Goal: Find specific page/section: Find specific page/section

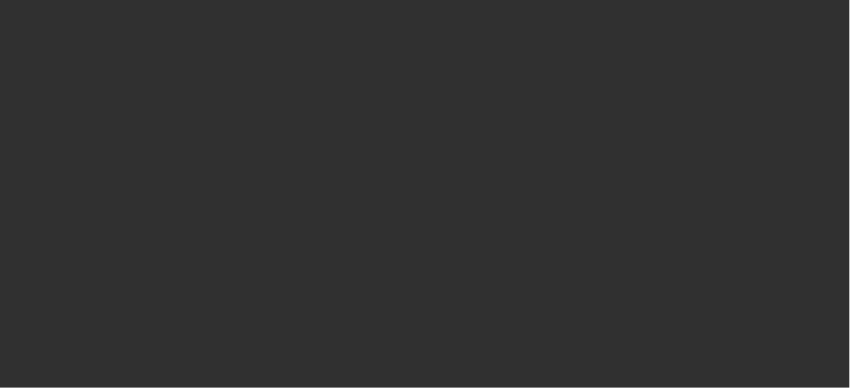
select select "10"
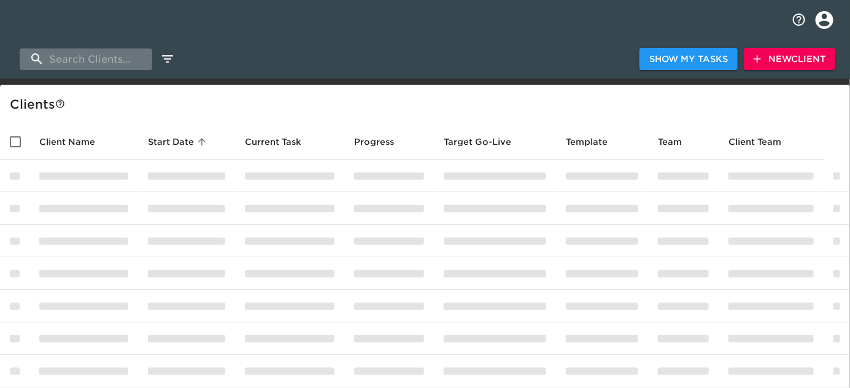
click at [77, 58] on input "search" at bounding box center [86, 58] width 133 height 21
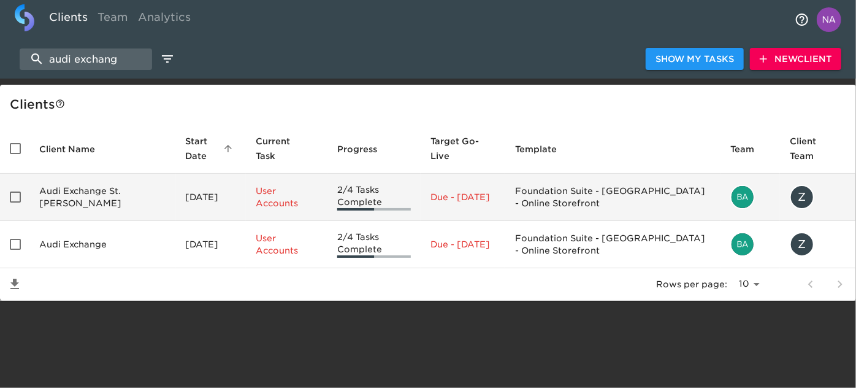
type input "audi exchang"
click at [99, 194] on td "Audi Exchange St. [PERSON_NAME]" at bounding box center [102, 197] width 147 height 47
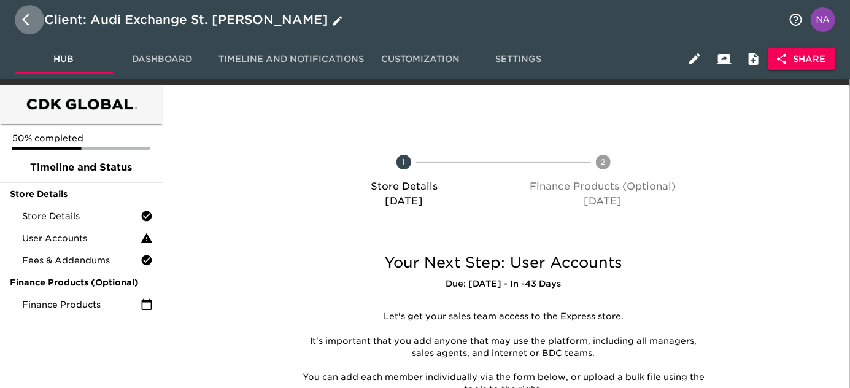
click at [28, 22] on icon "button" at bounding box center [29, 19] width 15 height 15
select select "10"
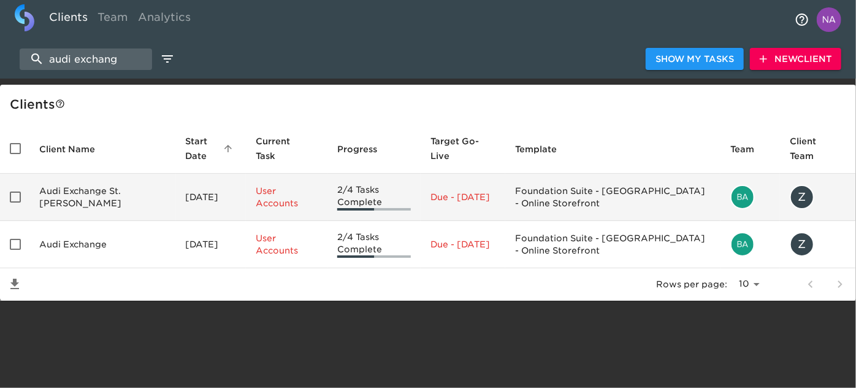
click at [61, 191] on td "Audi Exchange St. [PERSON_NAME]" at bounding box center [102, 197] width 147 height 47
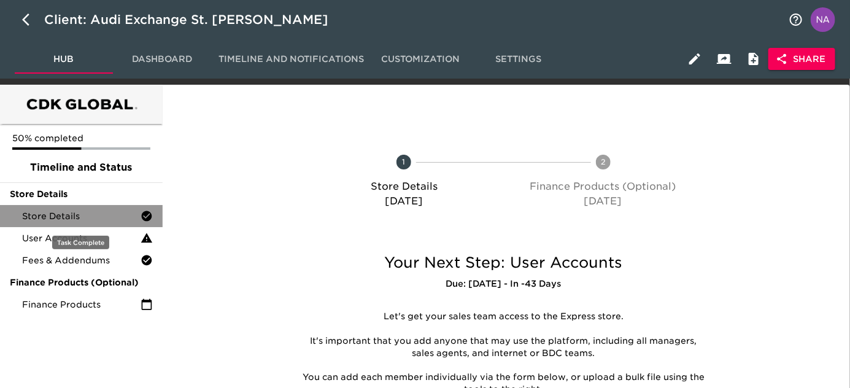
click at [74, 221] on span "Store Details" at bounding box center [81, 216] width 118 height 12
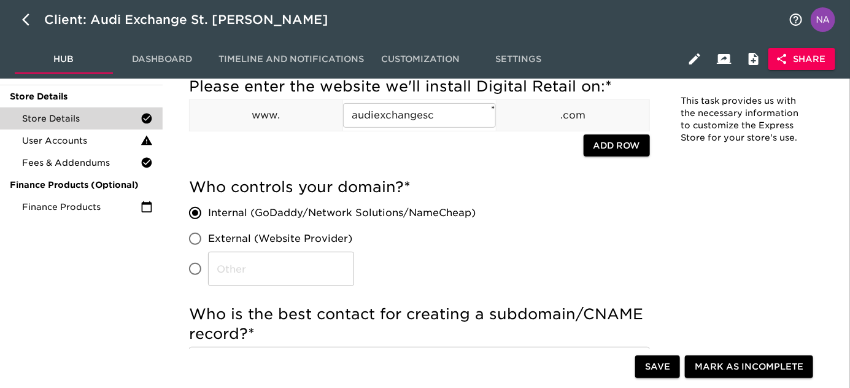
scroll to position [55, 0]
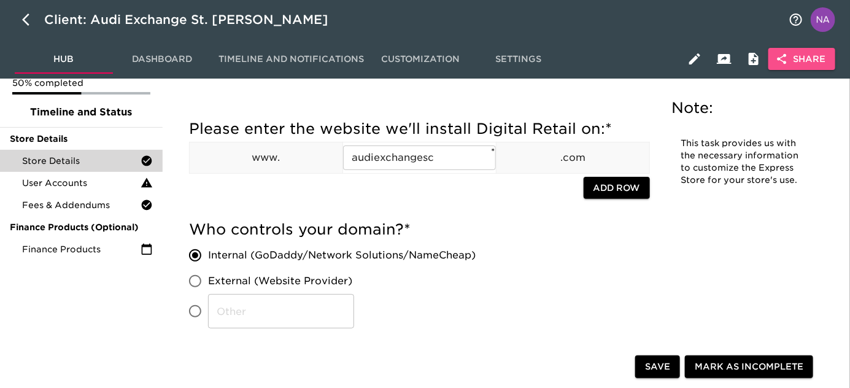
click at [815, 53] on span "Share" at bounding box center [801, 59] width 47 height 15
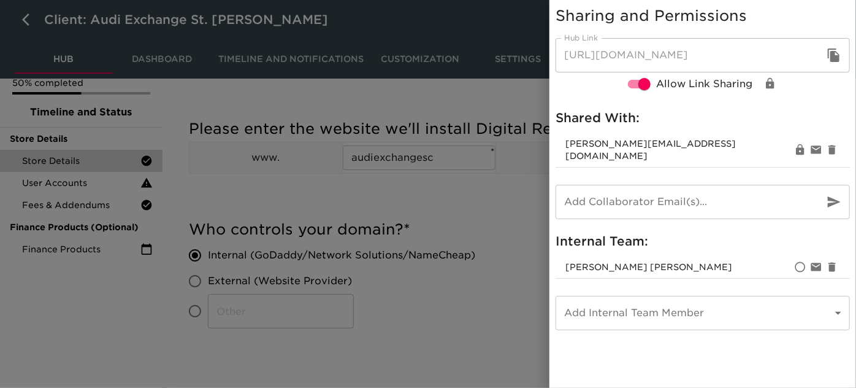
click at [447, 206] on div at bounding box center [428, 194] width 856 height 388
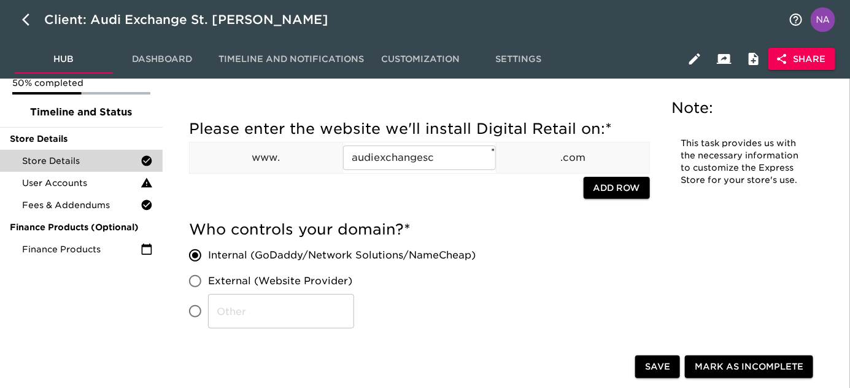
scroll to position [1569, 0]
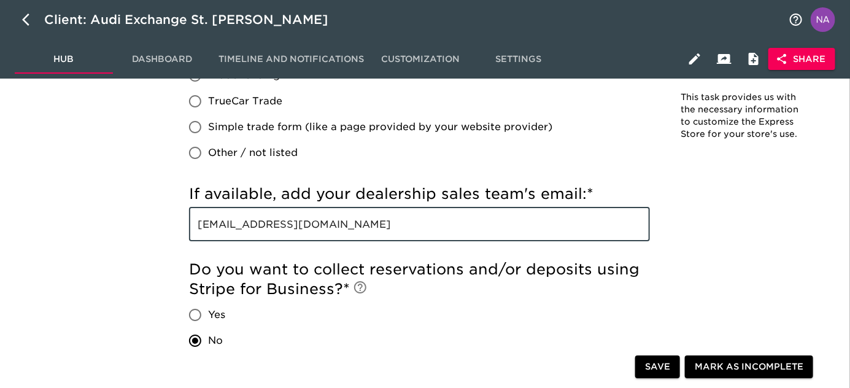
click at [427, 214] on input "[EMAIL_ADDRESS][DOMAIN_NAME]" at bounding box center [419, 224] width 461 height 34
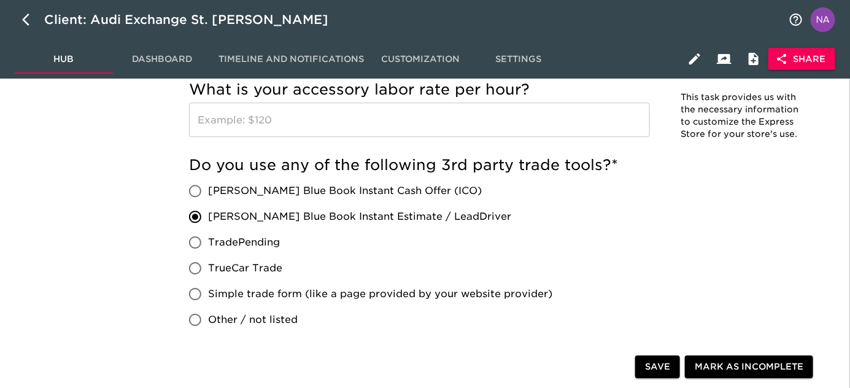
scroll to position [768, 0]
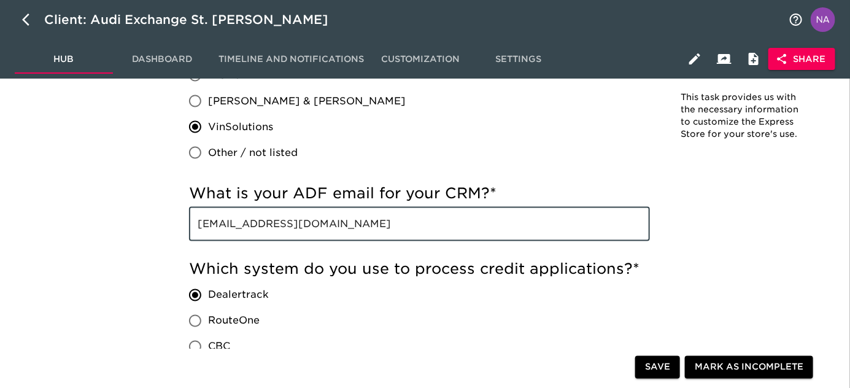
click at [409, 228] on input "[EMAIL_ADDRESS][DOMAIN_NAME]" at bounding box center [419, 224] width 461 height 34
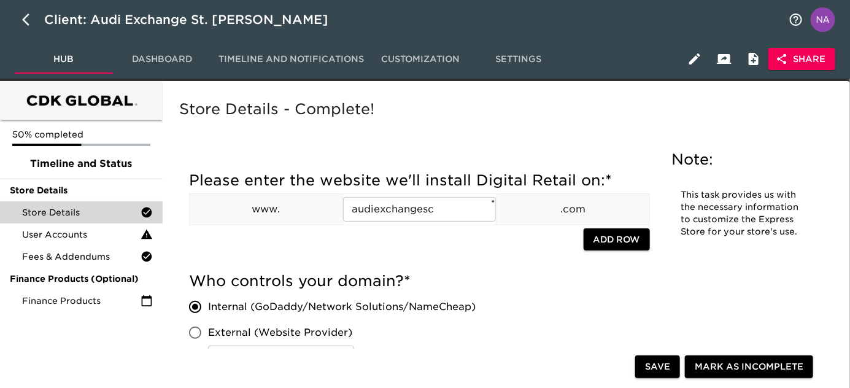
scroll to position [0, 0]
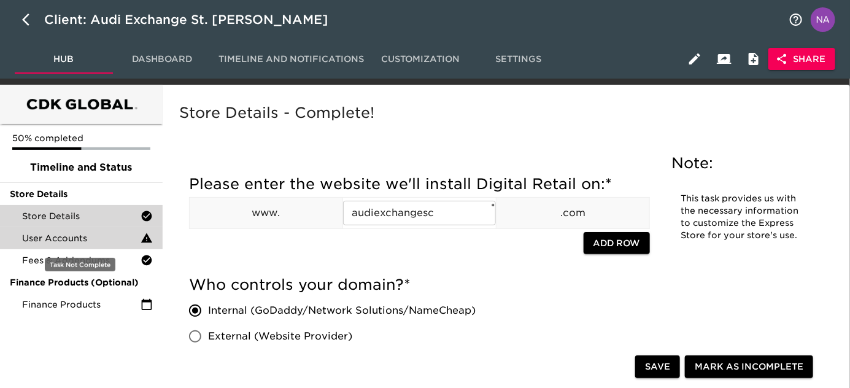
click at [57, 236] on span "User Accounts" at bounding box center [81, 238] width 118 height 12
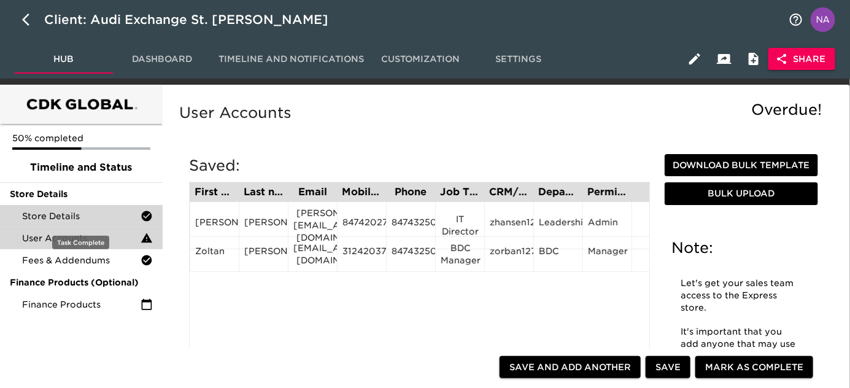
click at [99, 217] on span "Store Details" at bounding box center [81, 216] width 118 height 12
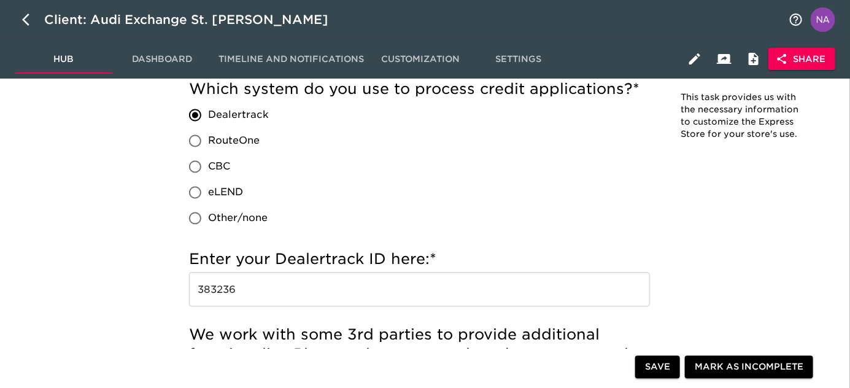
scroll to position [955, 0]
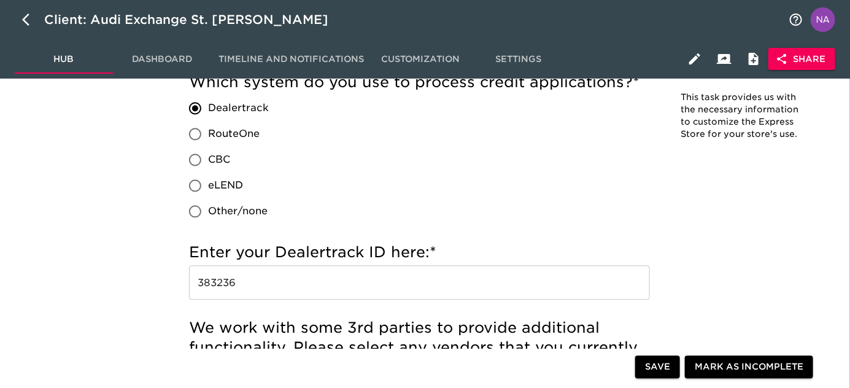
click at [275, 288] on input "383236" at bounding box center [419, 282] width 461 height 34
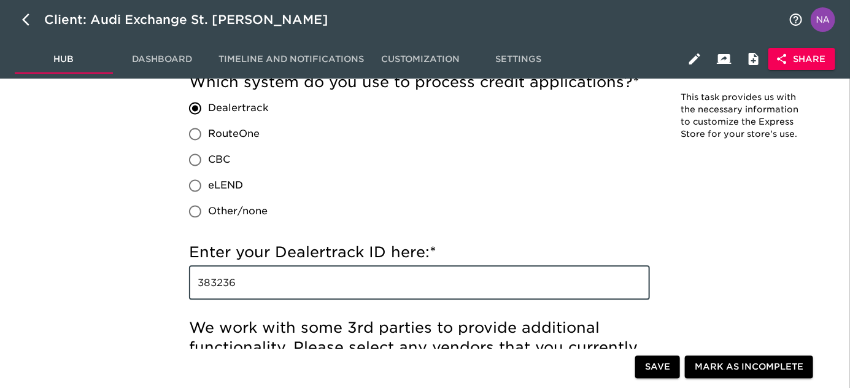
click at [275, 288] on input "383236" at bounding box center [419, 282] width 461 height 34
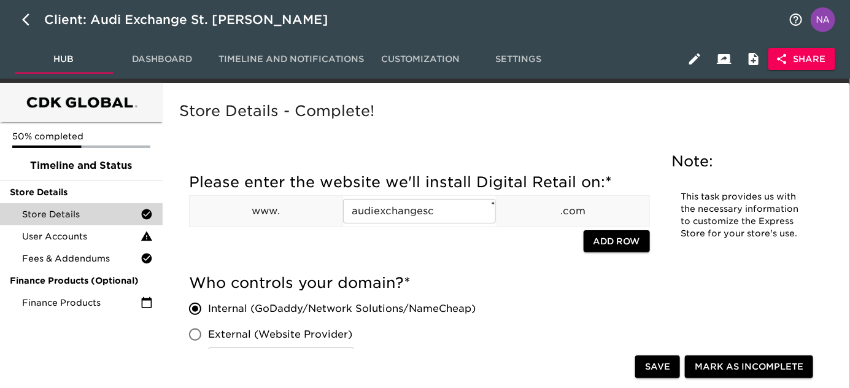
scroll to position [0, 0]
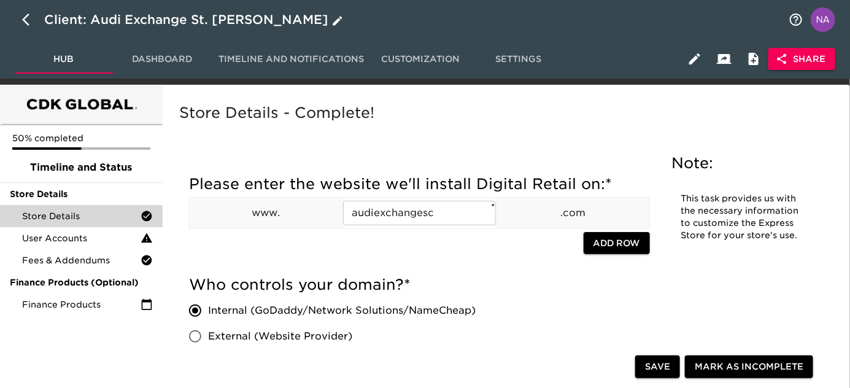
click at [21, 21] on button "button" at bounding box center [29, 19] width 29 height 29
select select "10"
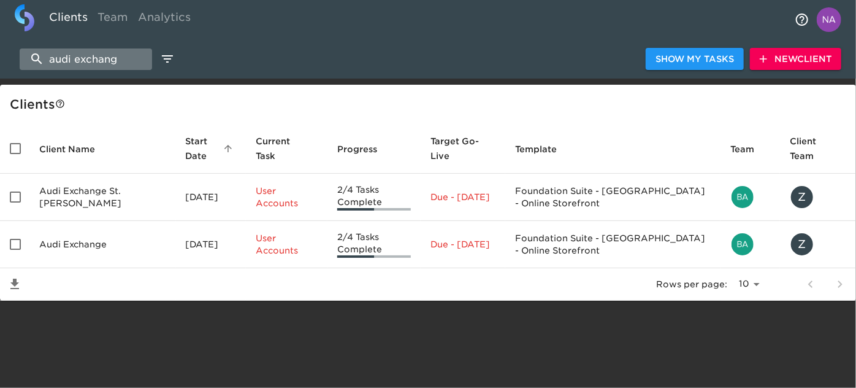
click at [73, 62] on input "audi exchang" at bounding box center [86, 58] width 133 height 21
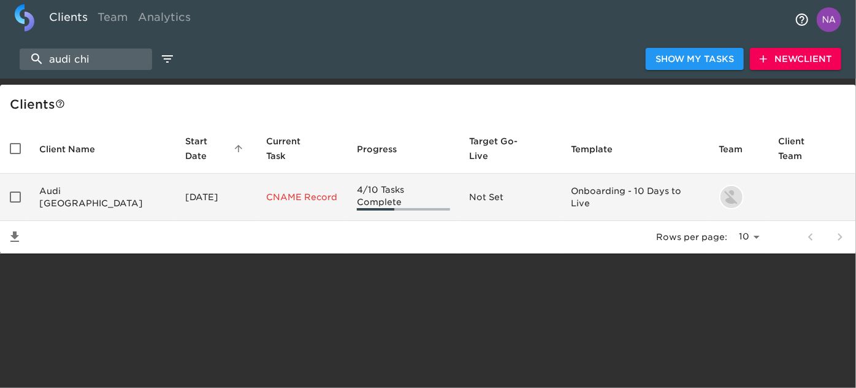
type input "audi chi"
click at [61, 182] on td "Audi [GEOGRAPHIC_DATA]" at bounding box center [102, 197] width 146 height 47
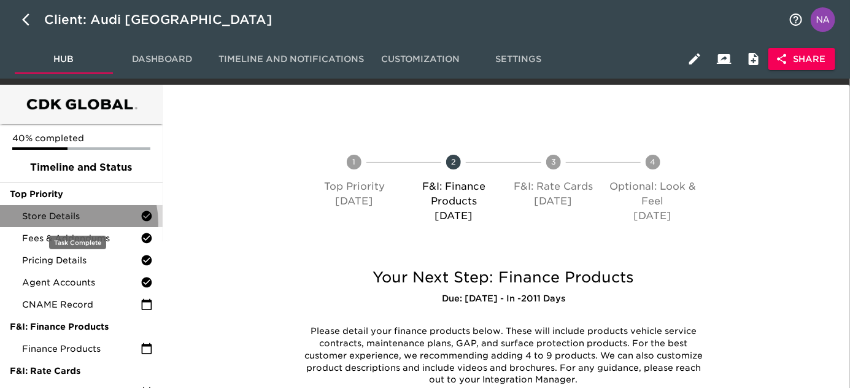
click at [65, 223] on div "Store Details" at bounding box center [81, 216] width 163 height 22
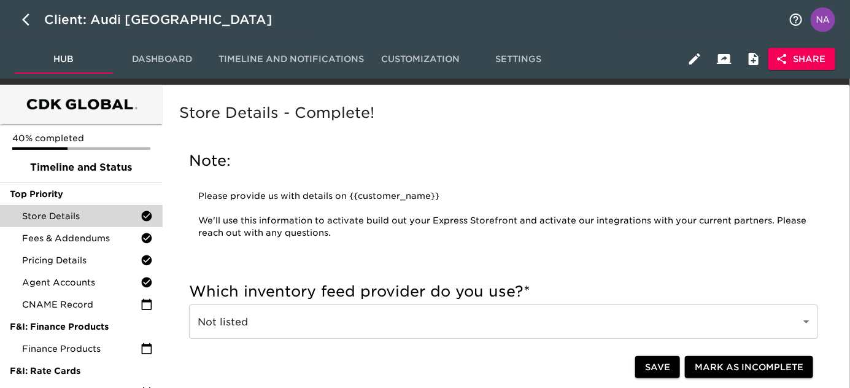
click at [432, 148] on div "Note: Please provide us with details on {{customer_name}} We'll use this inform…" at bounding box center [503, 201] width 648 height 120
click at [31, 26] on icon "button" at bounding box center [29, 19] width 15 height 15
select select "10"
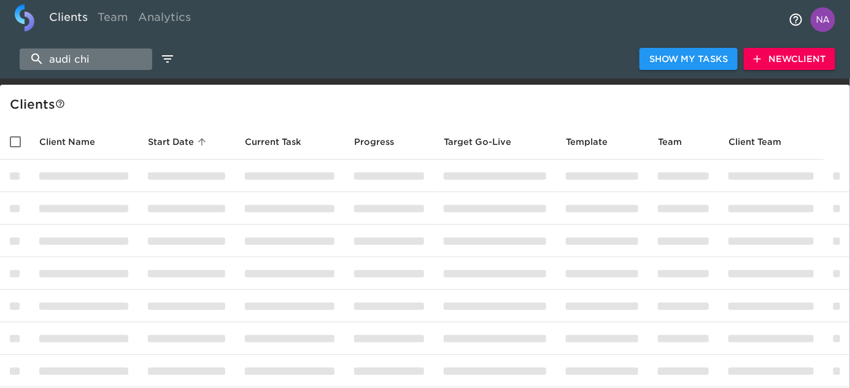
click at [113, 60] on input "audi chi" at bounding box center [86, 58] width 133 height 21
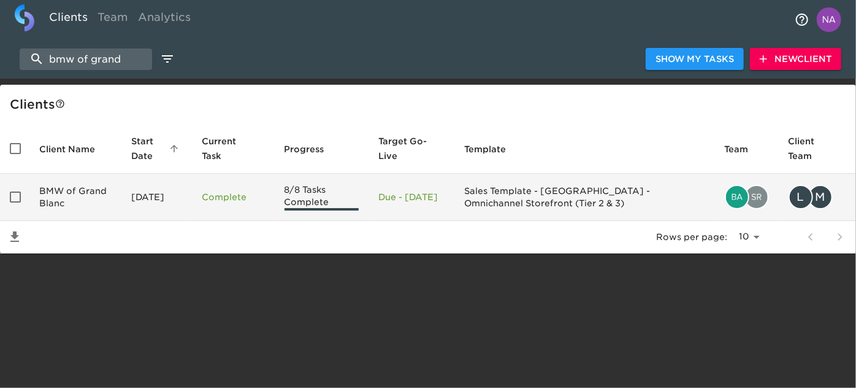
type input "bmw of grand"
click at [101, 204] on td "BMW of Grand Blanc" at bounding box center [75, 197] width 92 height 47
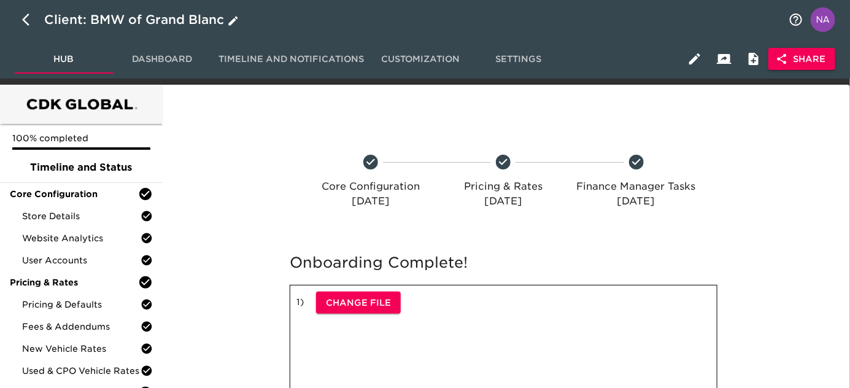
click at [26, 18] on icon "button" at bounding box center [29, 19] width 15 height 15
select select "10"
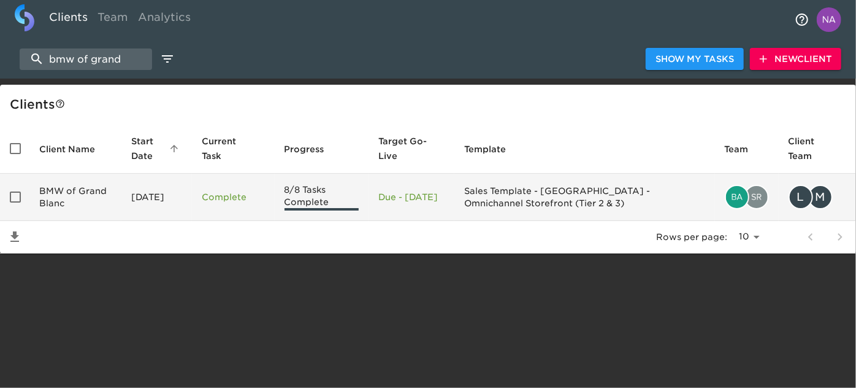
click at [442, 198] on p "Due - [DATE]" at bounding box center [412, 197] width 66 height 12
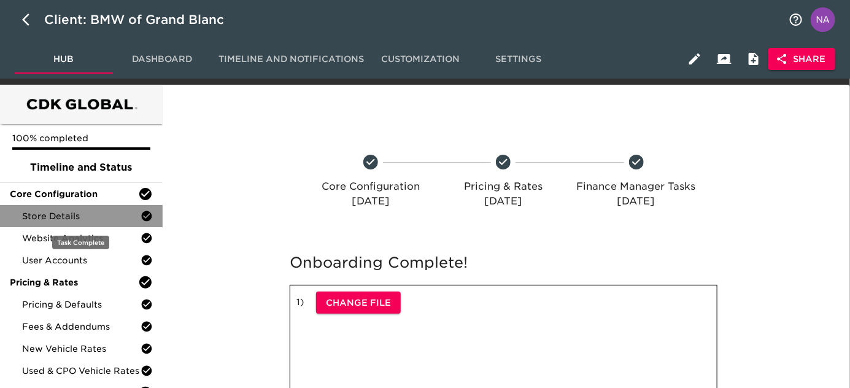
click at [79, 218] on span "Store Details" at bounding box center [81, 216] width 118 height 12
